Goal: Task Accomplishment & Management: Use online tool/utility

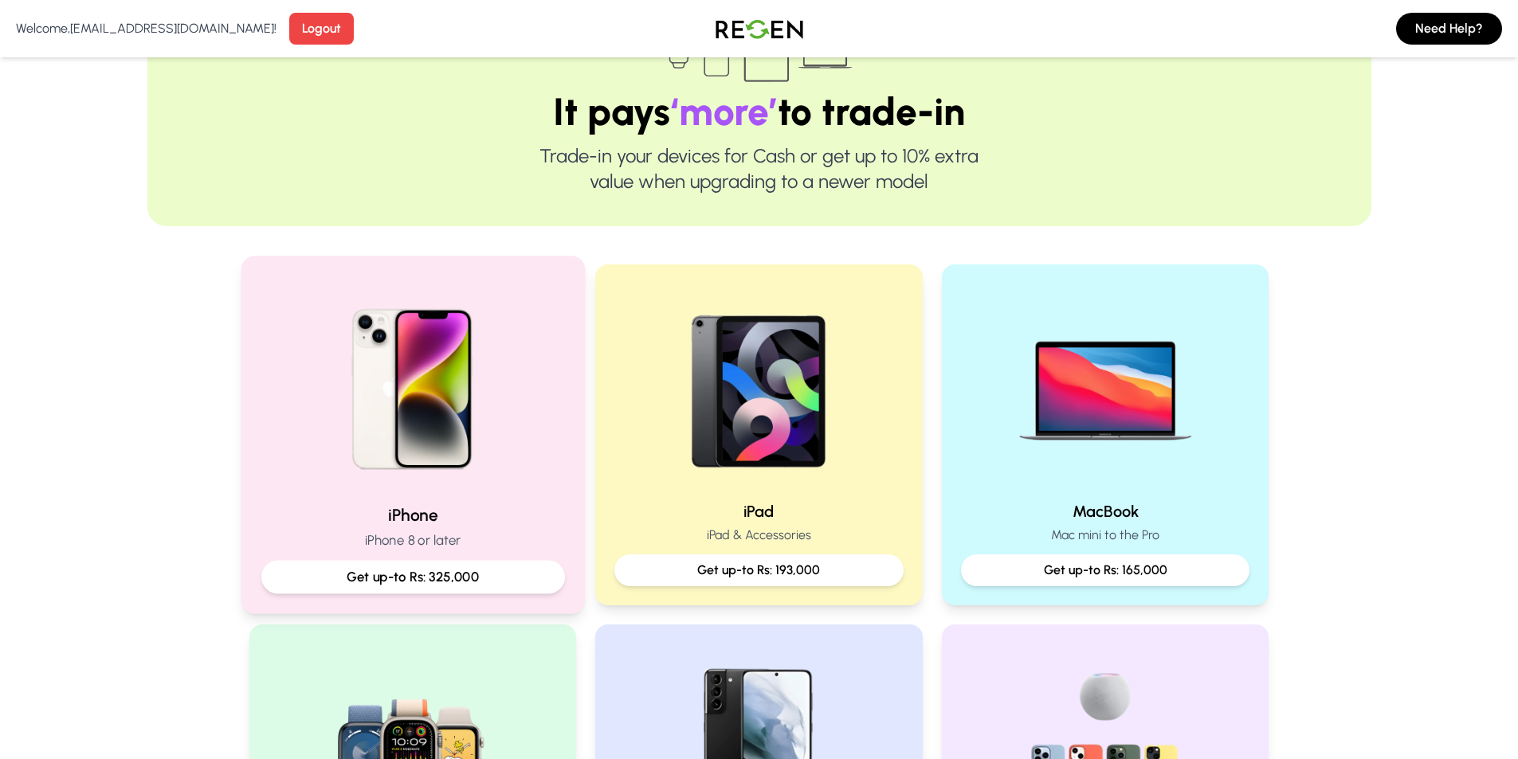
scroll to position [159, 0]
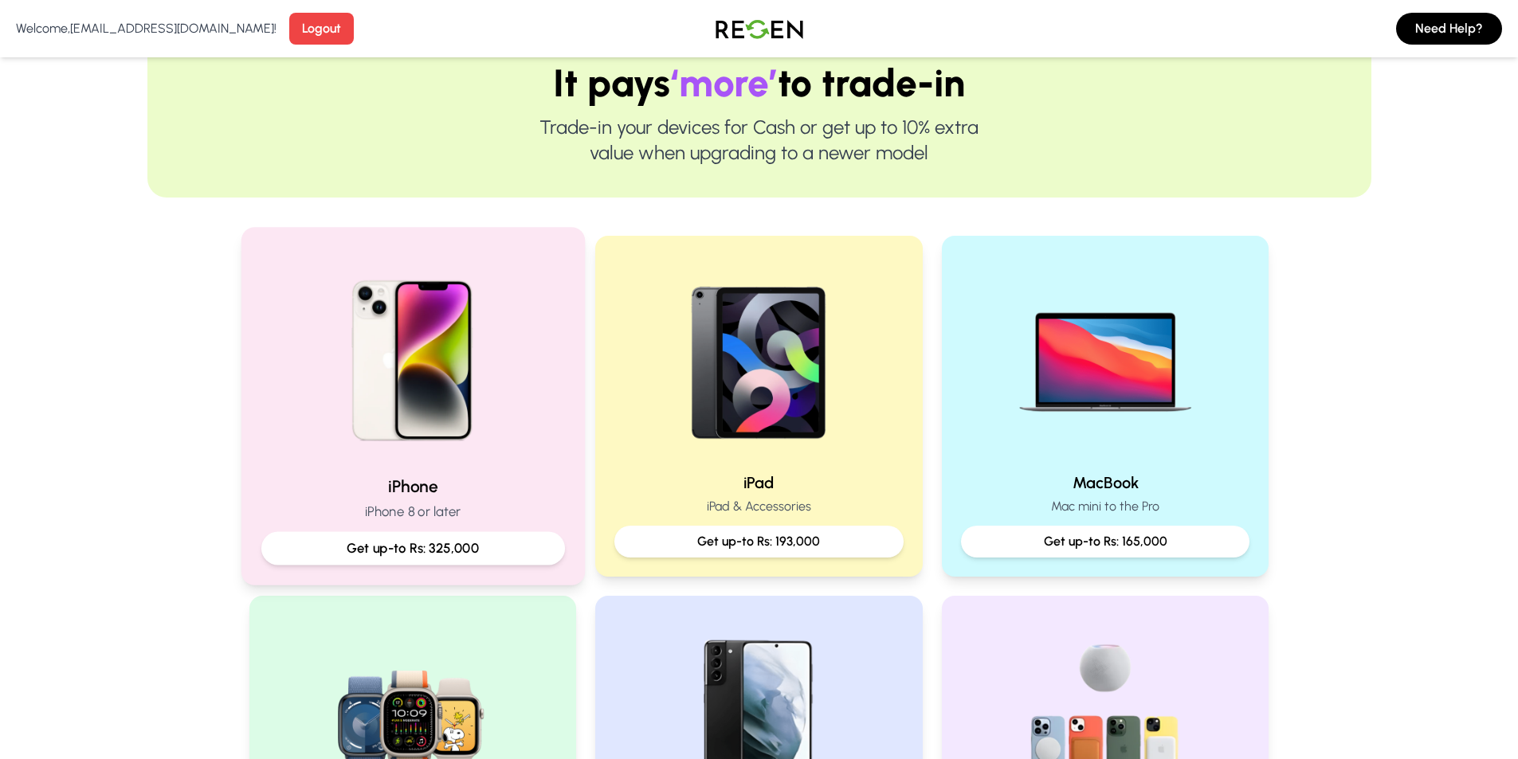
click at [480, 457] on img at bounding box center [412, 355] width 214 height 214
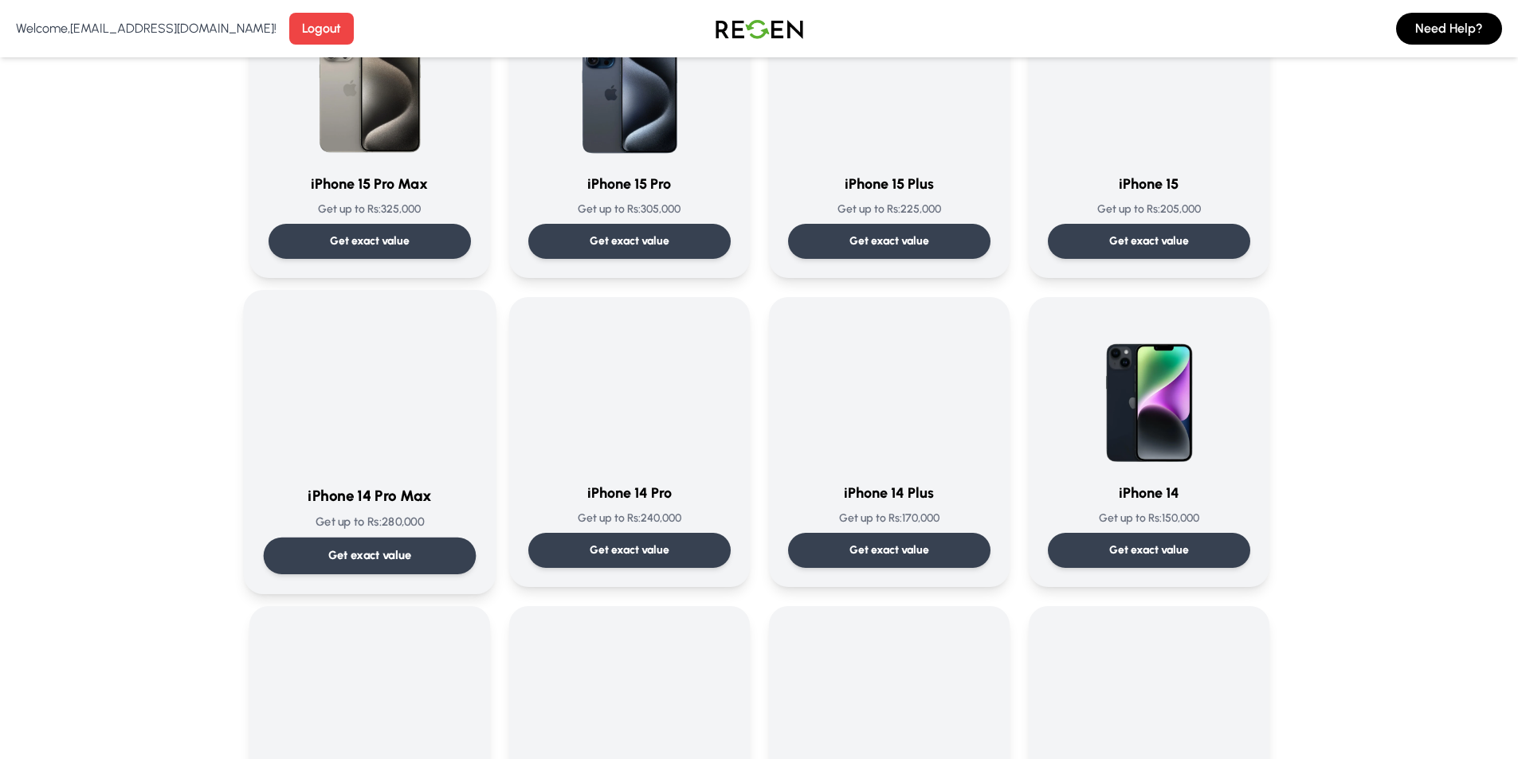
scroll to position [239, 0]
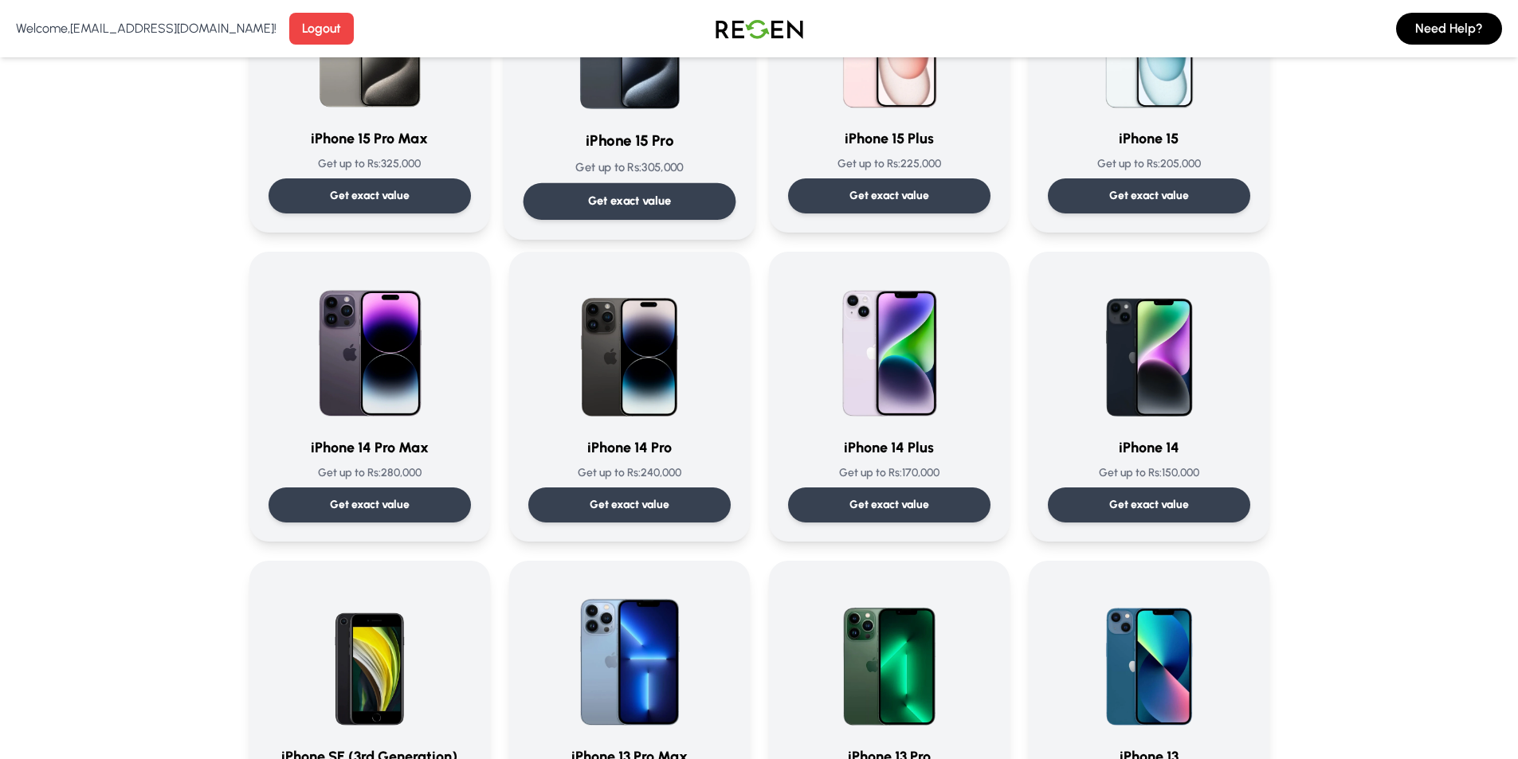
click at [623, 345] on img at bounding box center [629, 347] width 153 height 153
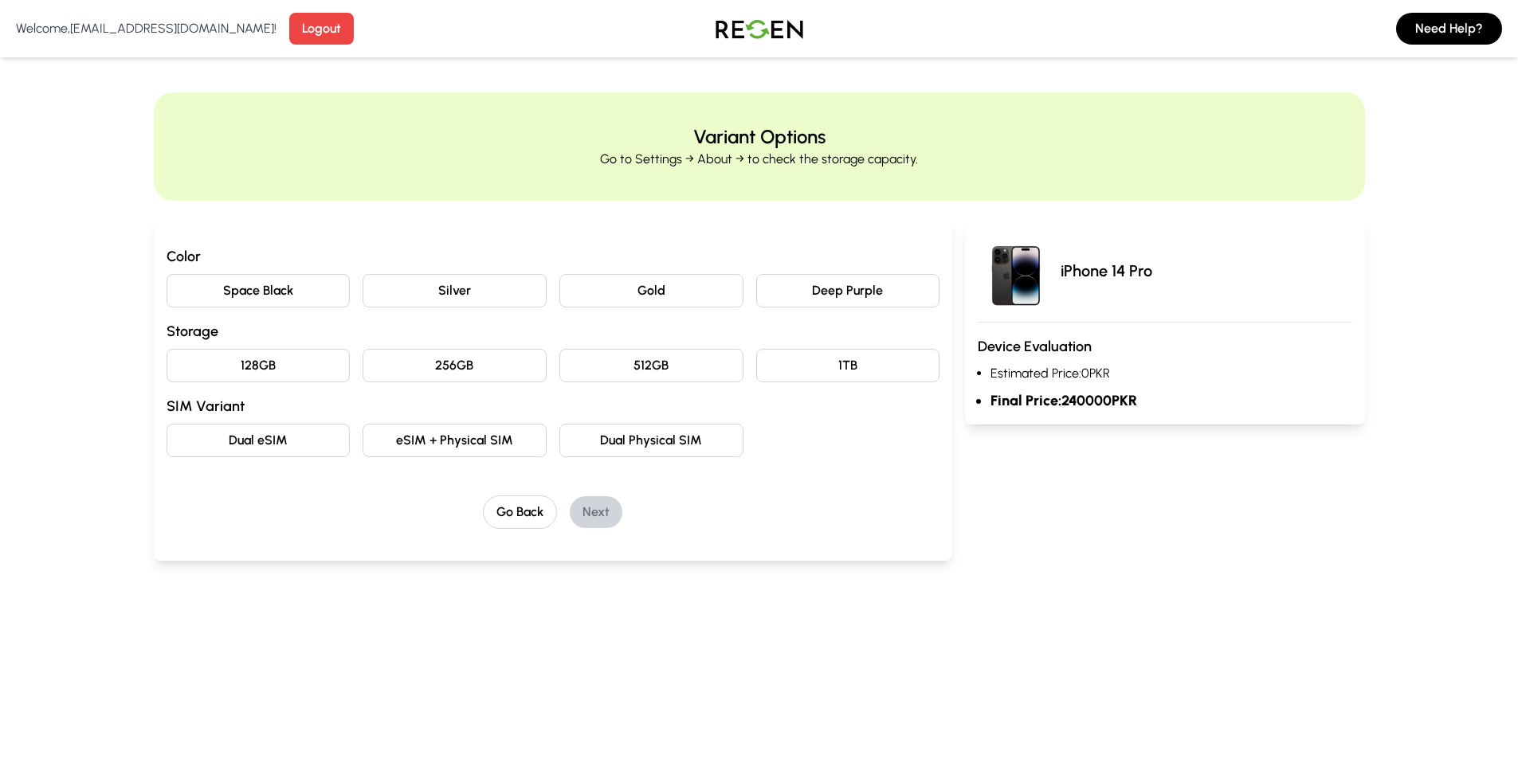
click at [493, 434] on button "eSIM + Physical SIM" at bounding box center [455, 440] width 184 height 33
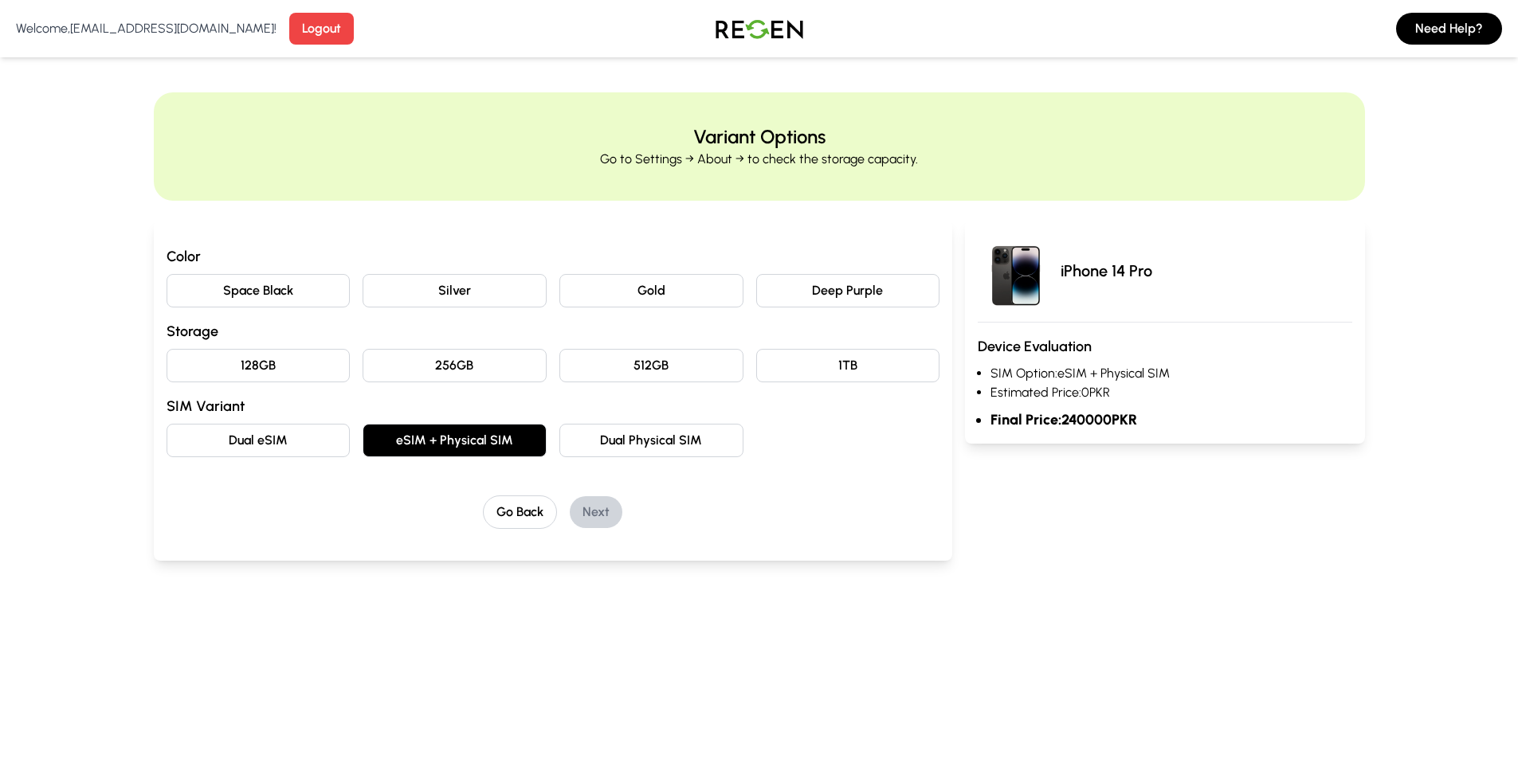
click at [474, 371] on button "256GB" at bounding box center [455, 365] width 184 height 33
click at [628, 280] on button "Gold" at bounding box center [651, 290] width 184 height 33
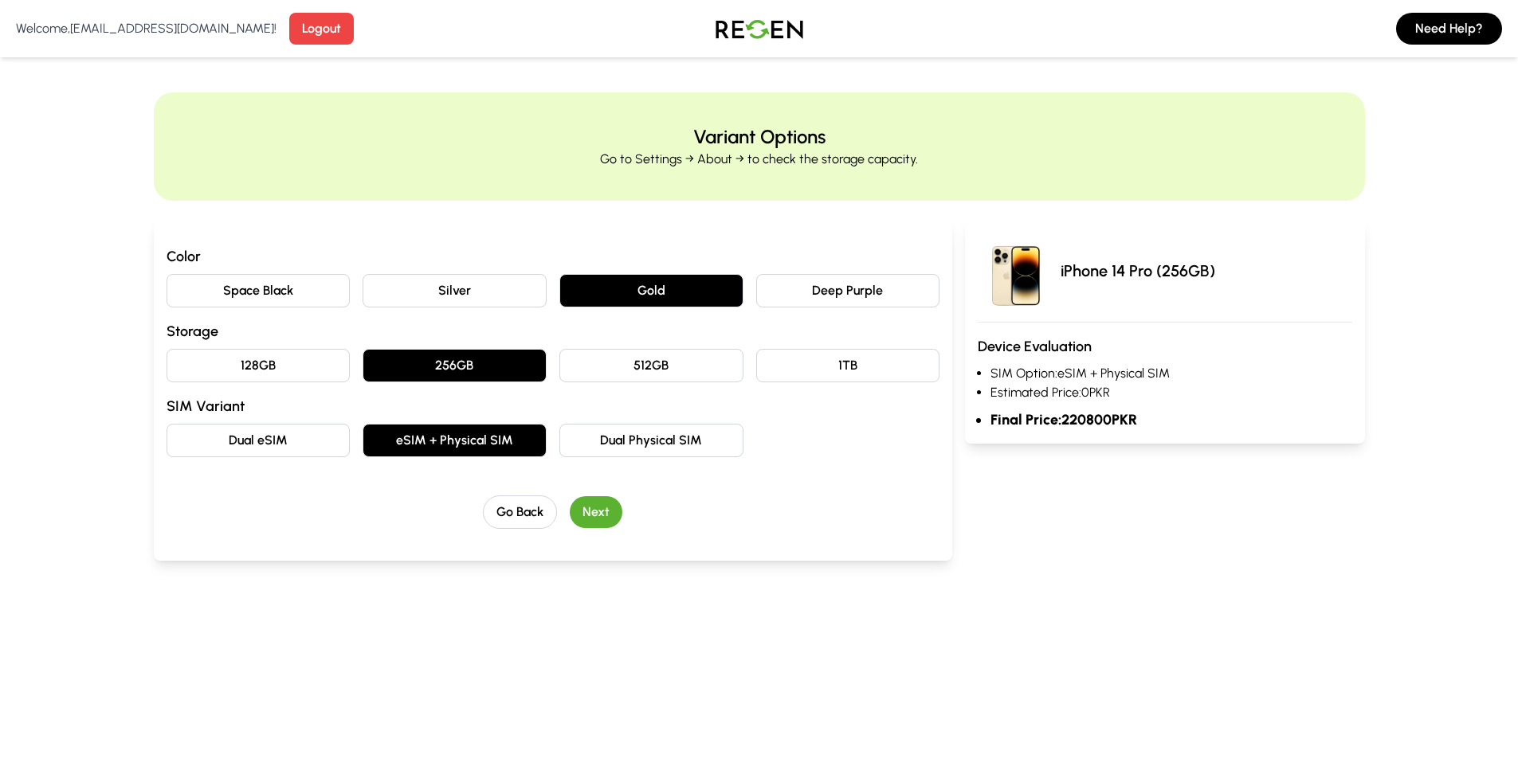
click at [610, 514] on button "Next" at bounding box center [596, 512] width 53 height 32
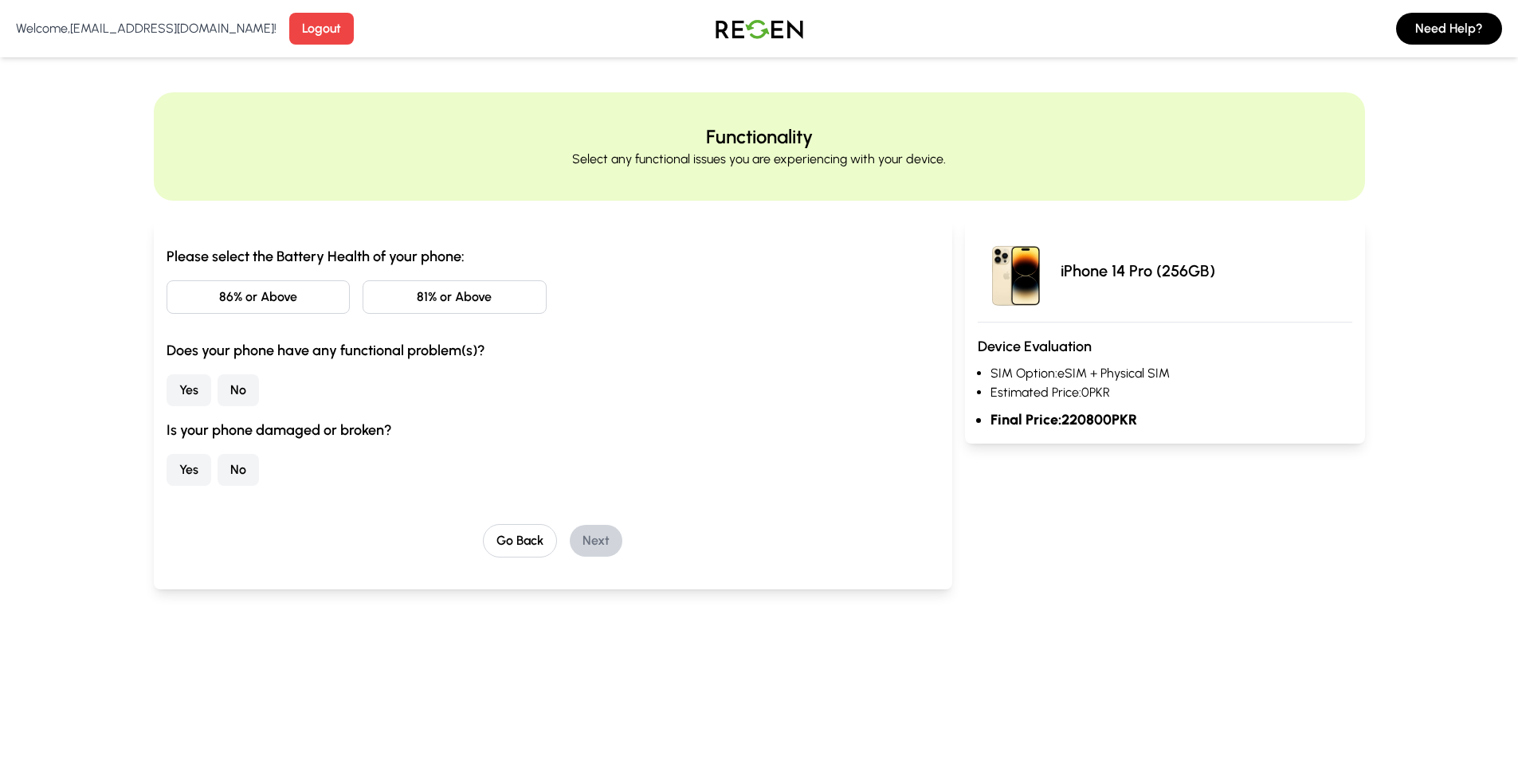
click at [320, 304] on button "86% or Above" at bounding box center [259, 296] width 184 height 33
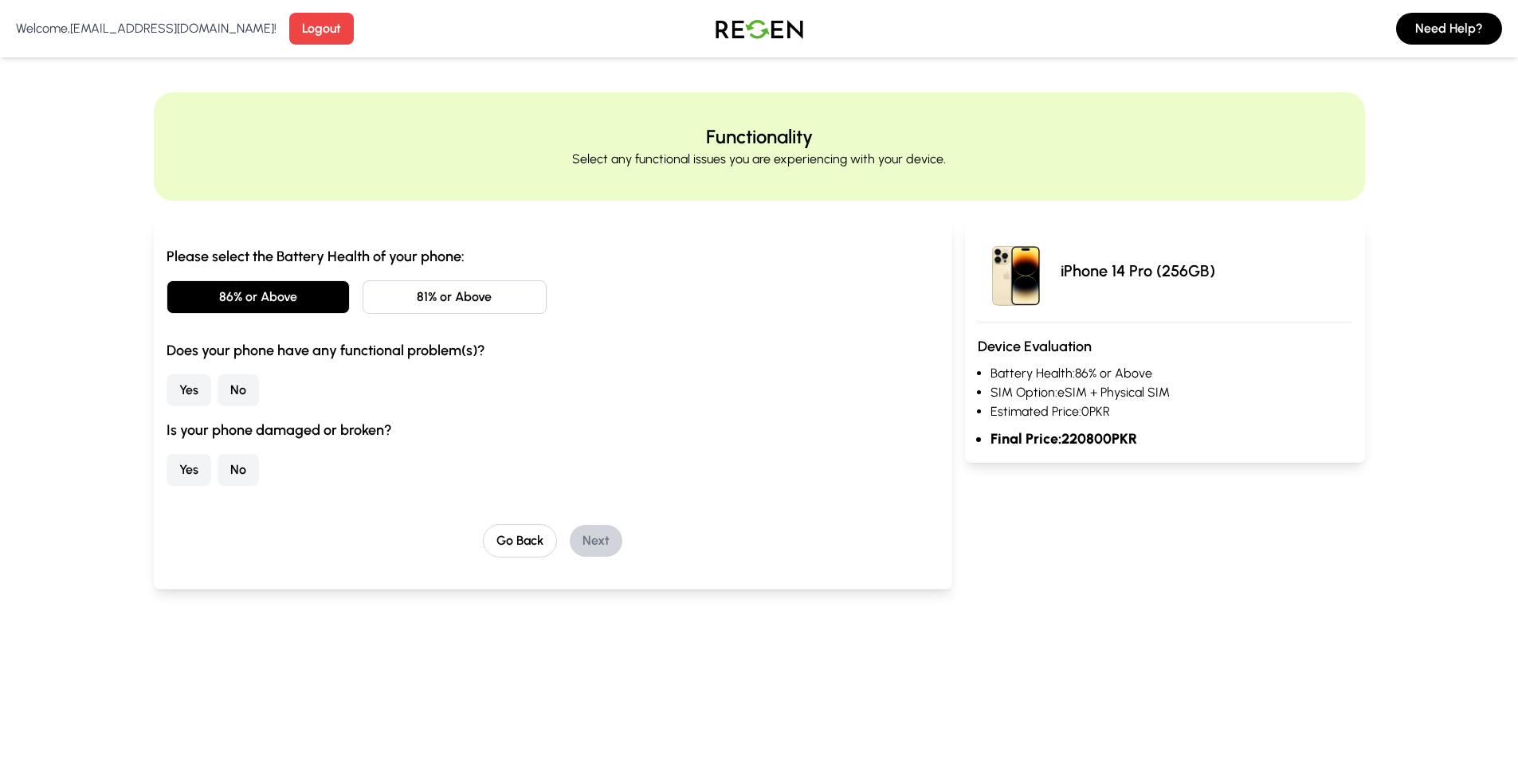
click at [234, 395] on button "No" at bounding box center [238, 390] width 41 height 32
click at [196, 379] on button "Yes" at bounding box center [189, 390] width 45 height 32
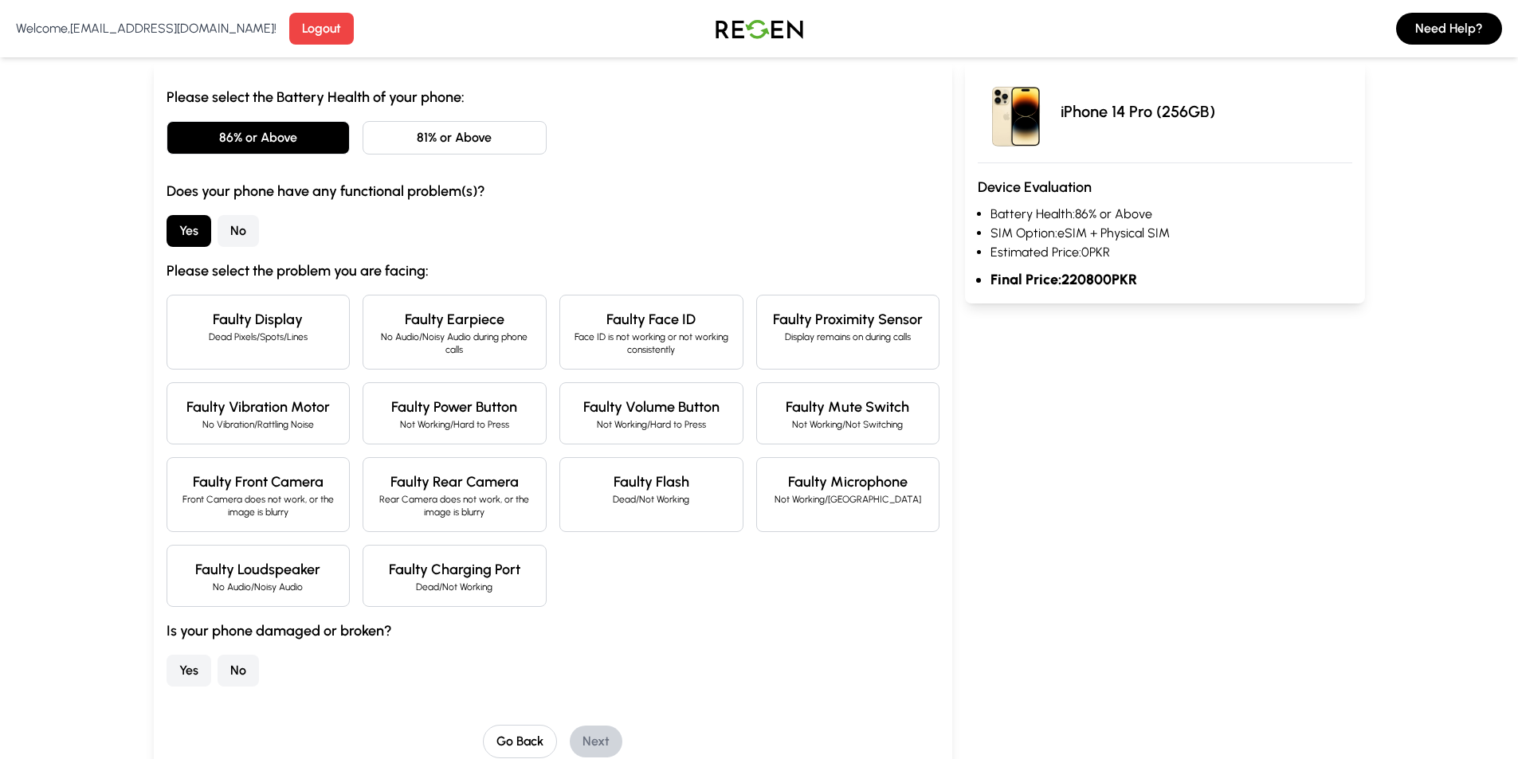
scroll to position [239, 0]
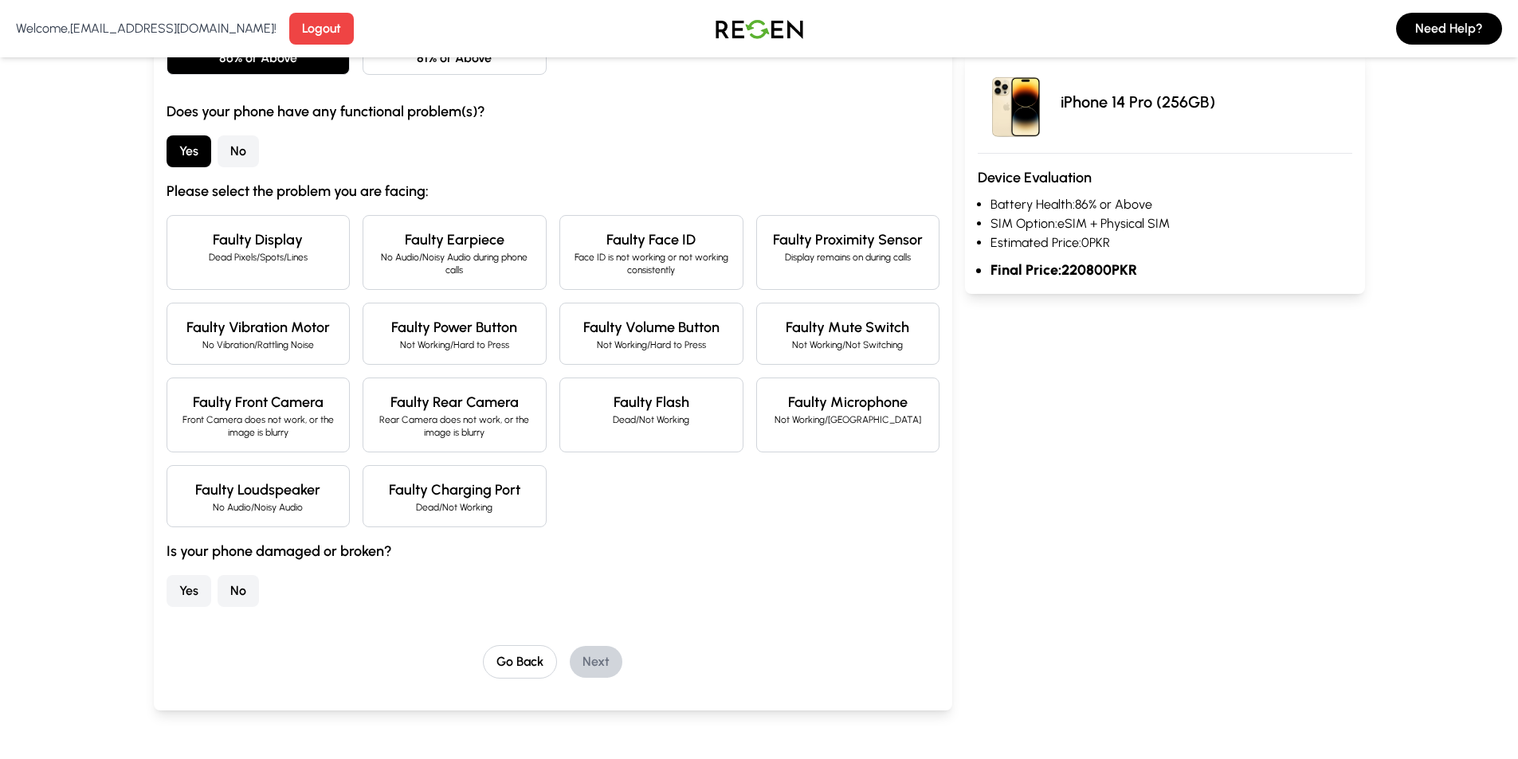
click at [1088, 323] on div "iPhone 14 Pro (256GB) Device Evaluation Battery Health: 86% or Above SIM Option…" at bounding box center [1164, 365] width 399 height 768
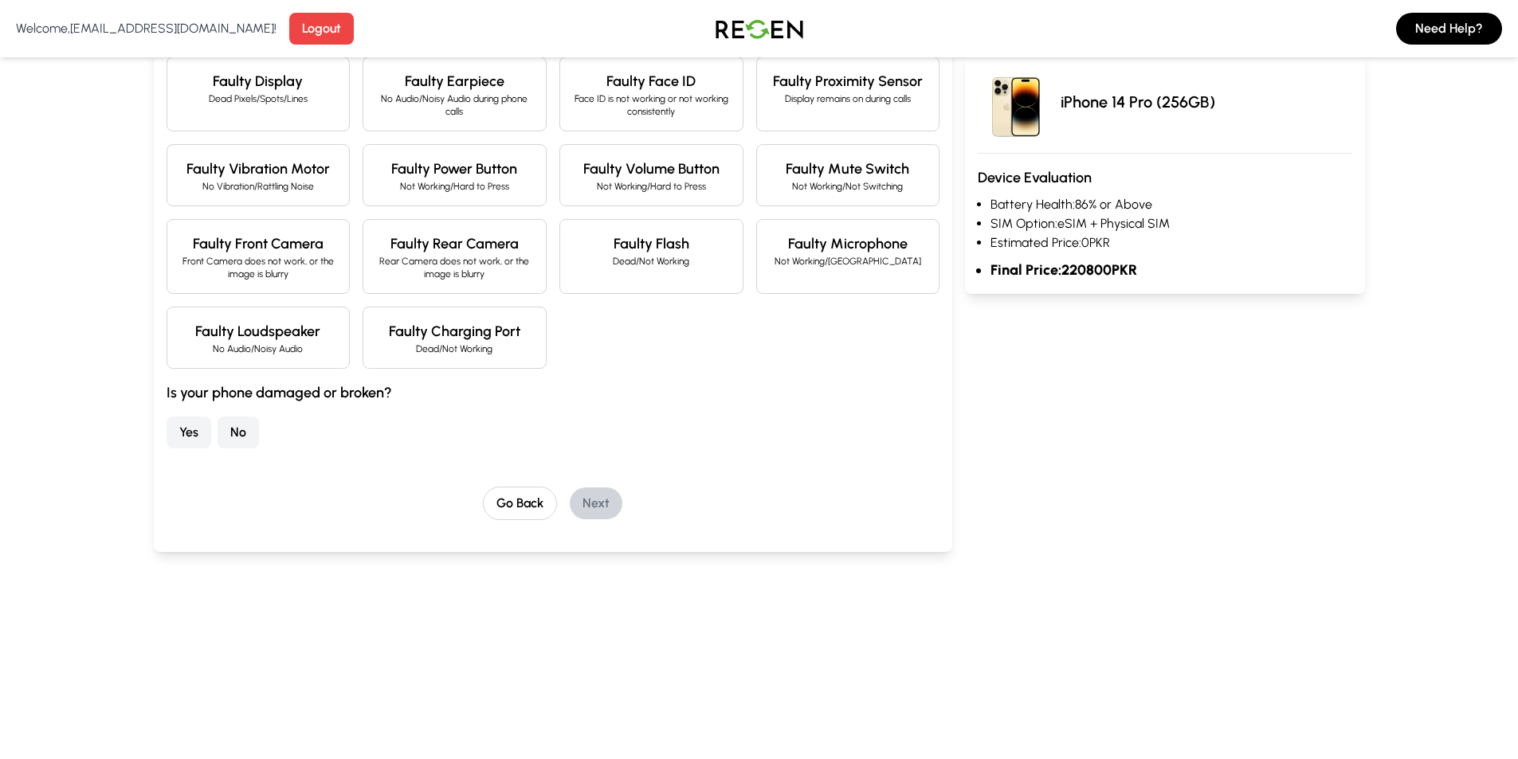
scroll to position [398, 0]
drag, startPoint x: 233, startPoint y: 421, endPoint x: 257, endPoint y: 423, distance: 24.0
click at [235, 421] on button "No" at bounding box center [238, 432] width 41 height 32
click at [185, 421] on button "Yes" at bounding box center [189, 432] width 45 height 32
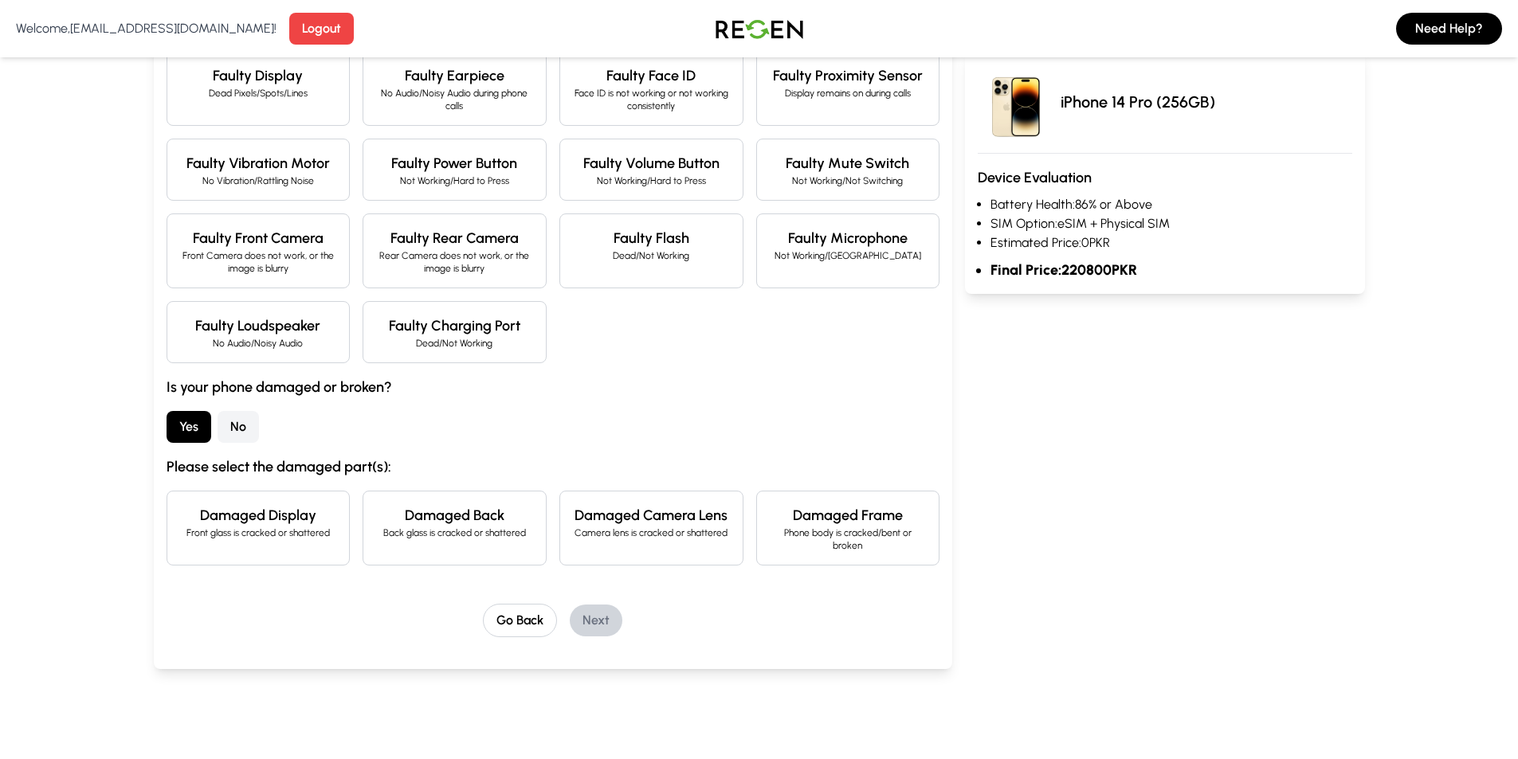
scroll to position [478, 0]
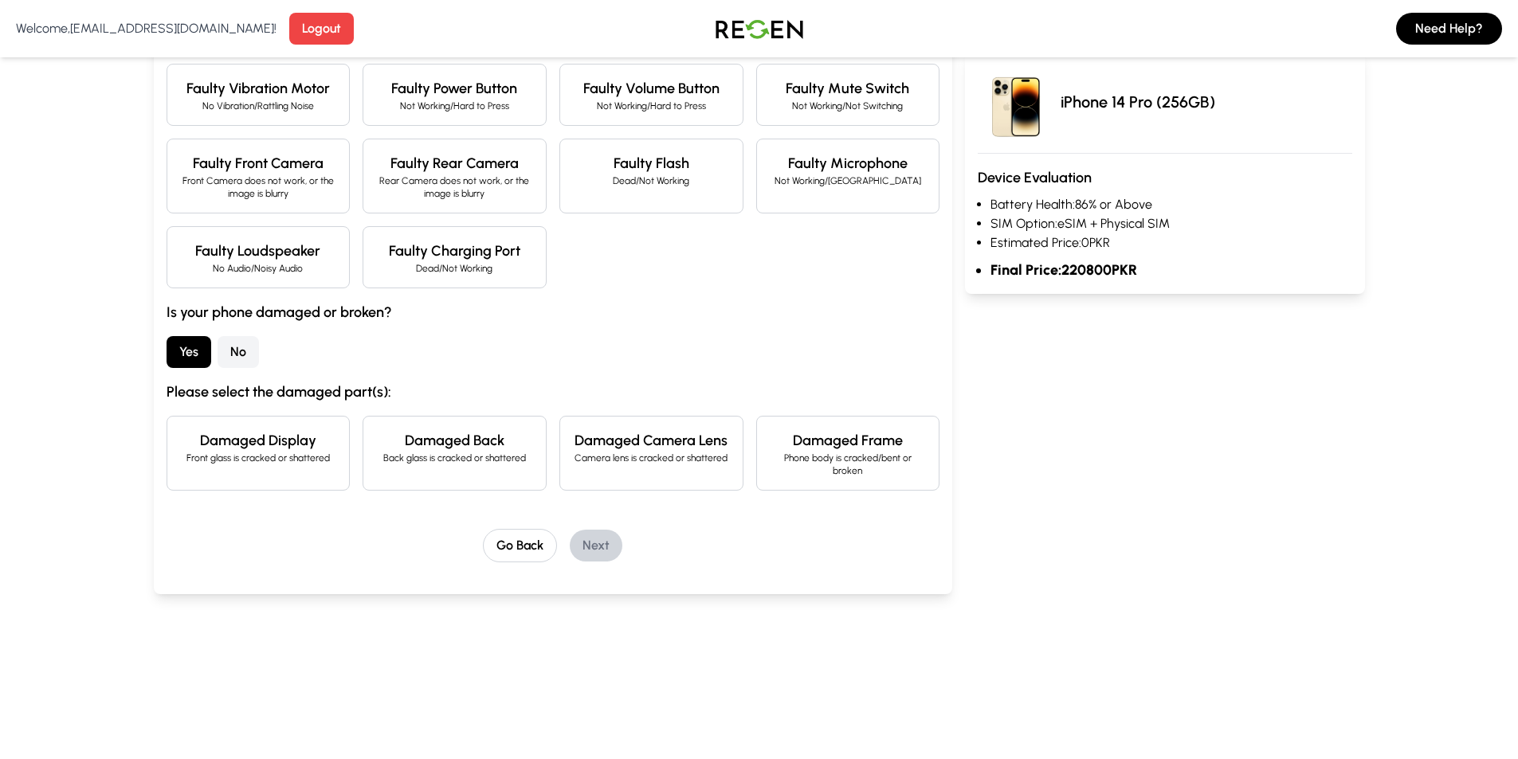
drag, startPoint x: 544, startPoint y: 543, endPoint x: 420, endPoint y: 530, distance: 125.0
click at [539, 543] on button "Go Back" at bounding box center [520, 545] width 74 height 33
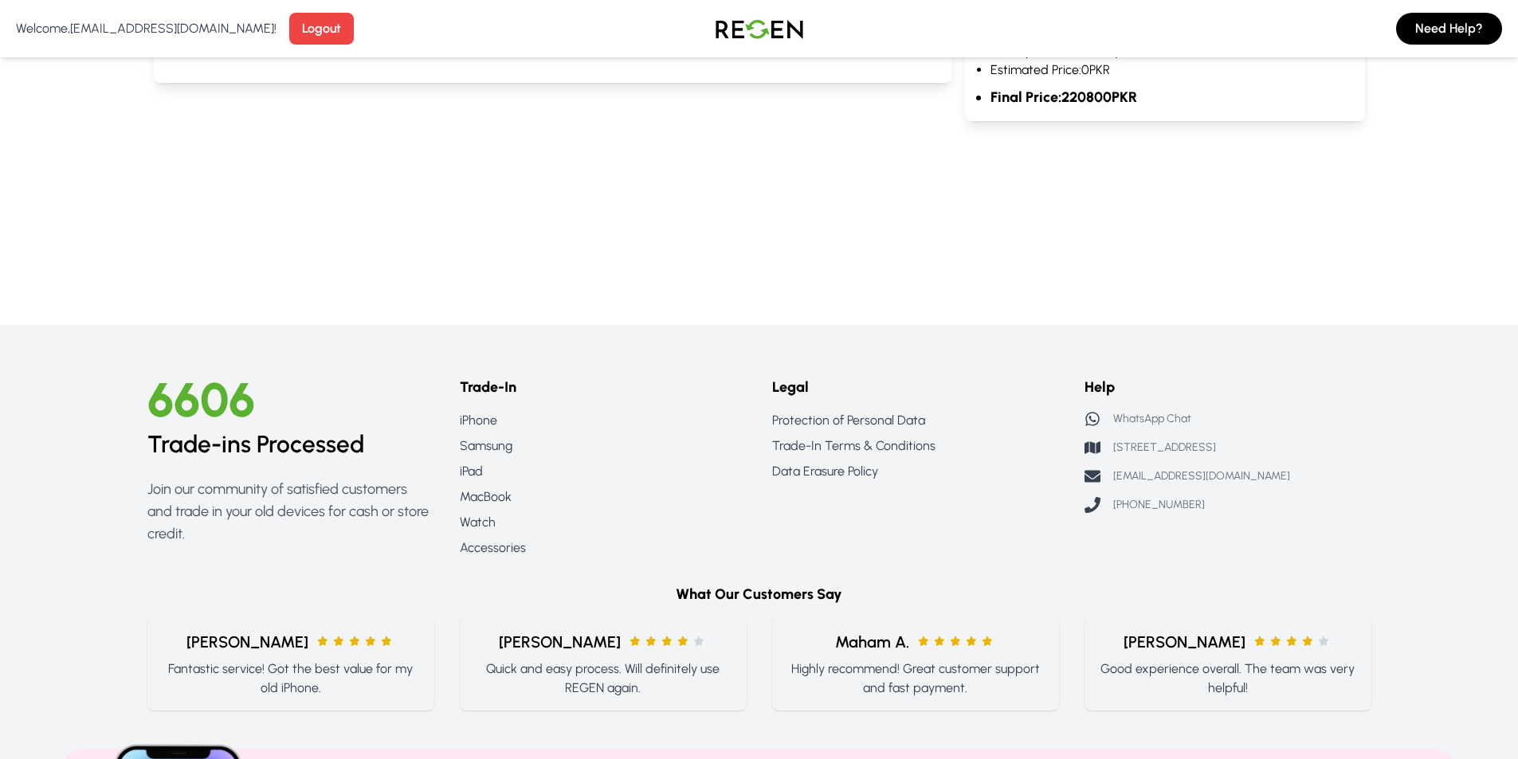
scroll to position [0, 0]
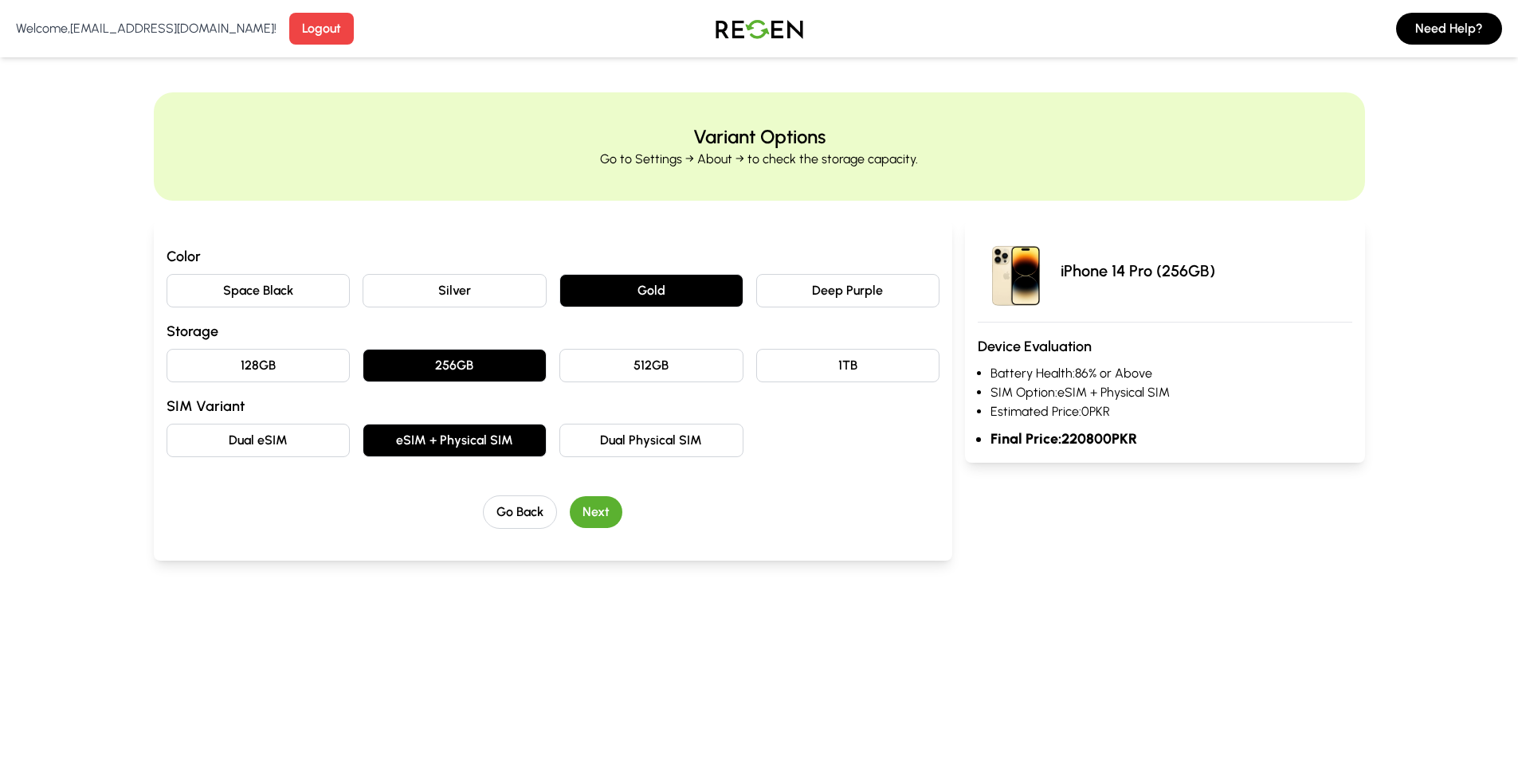
click at [380, 231] on div "Color Space Black Silver Gold Deep Purple Storage 128GB 256GB 512GB 1TB SIM Var…" at bounding box center [553, 390] width 799 height 341
click at [723, 367] on button "512GB" at bounding box center [651, 365] width 184 height 33
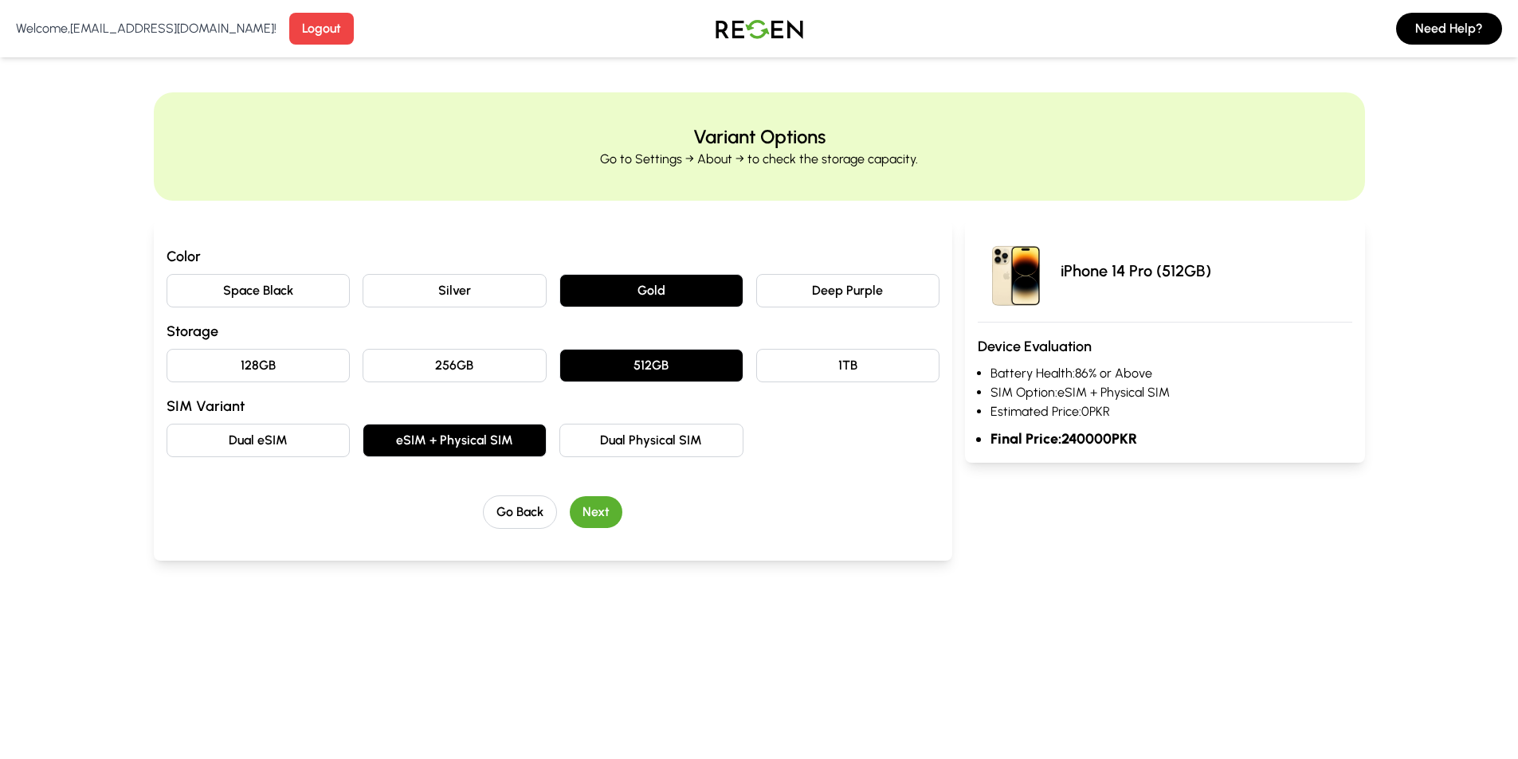
click at [500, 370] on button "256GB" at bounding box center [455, 365] width 184 height 33
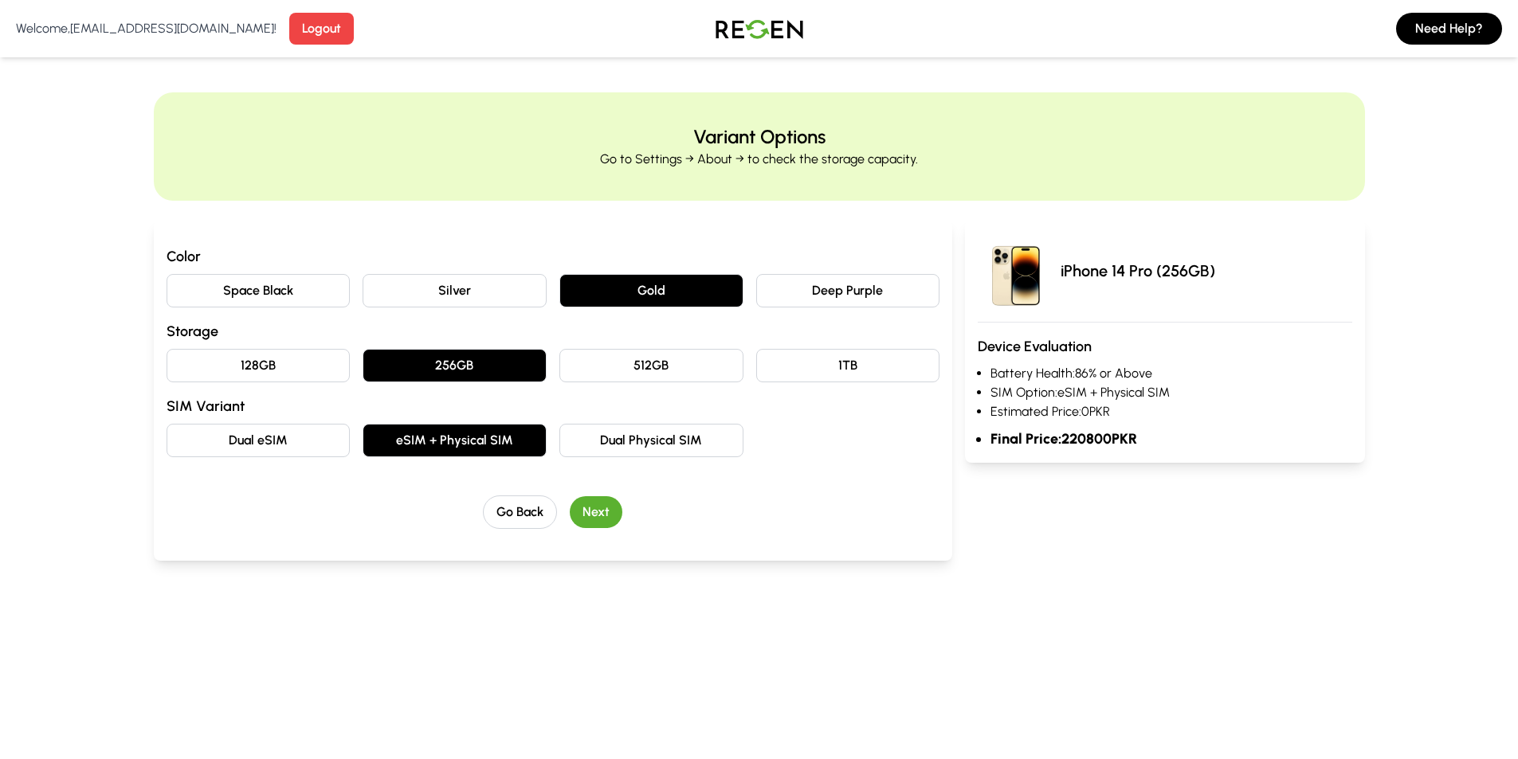
click at [826, 370] on button "1TB" at bounding box center [848, 365] width 184 height 33
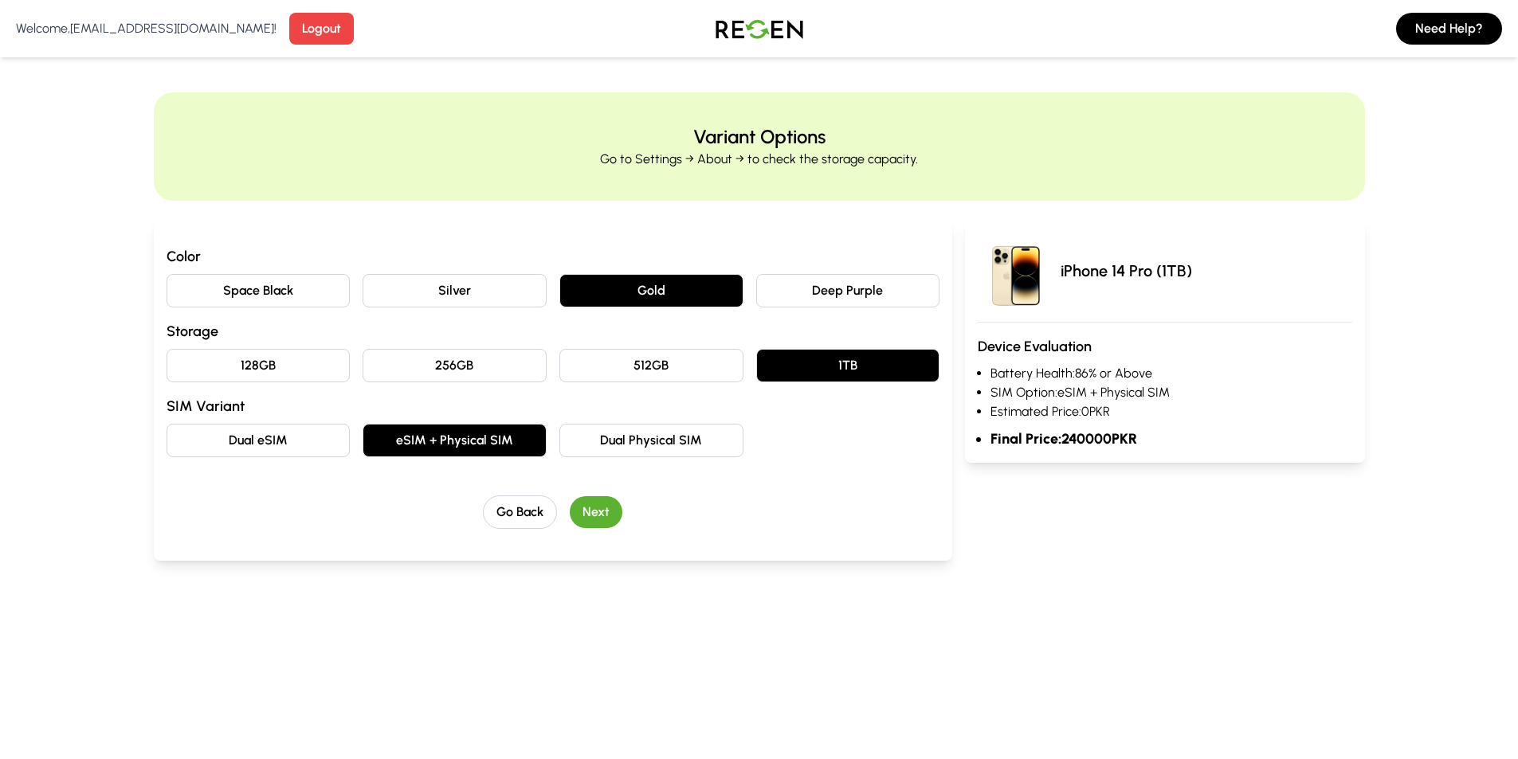
click at [688, 349] on button "512GB" at bounding box center [651, 365] width 184 height 33
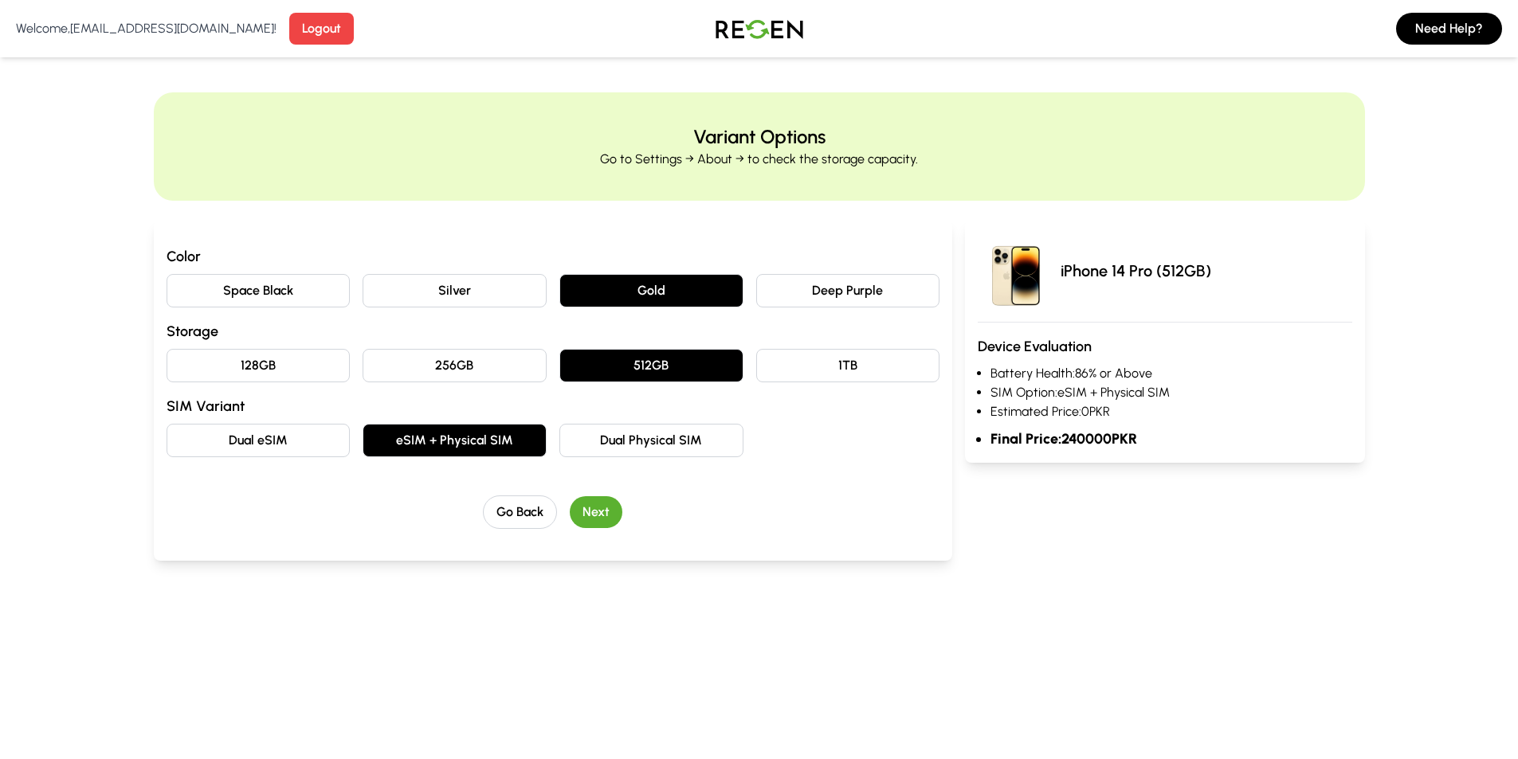
click at [448, 364] on button "256GB" at bounding box center [455, 365] width 184 height 33
